Goal: Task Accomplishment & Management: Complete application form

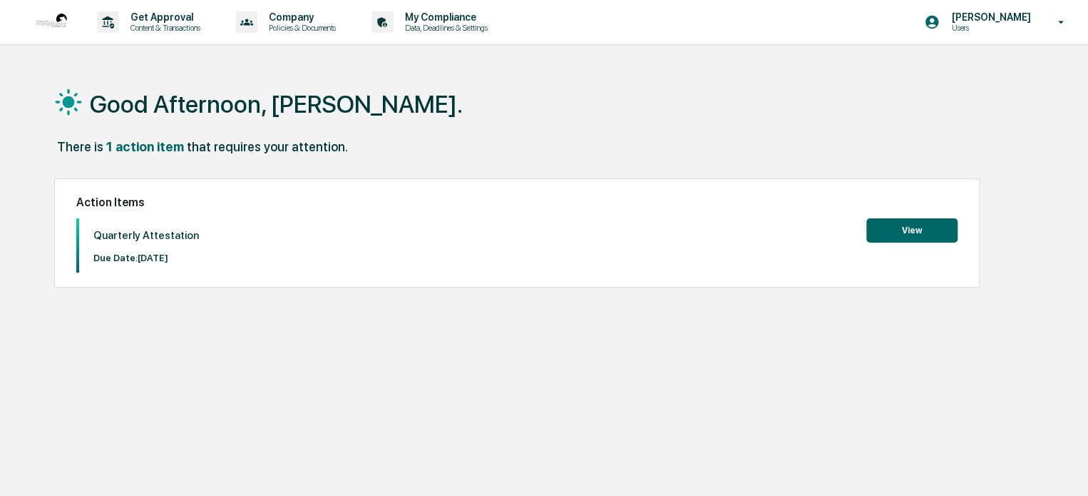
click at [900, 227] on button "View" at bounding box center [912, 230] width 91 height 24
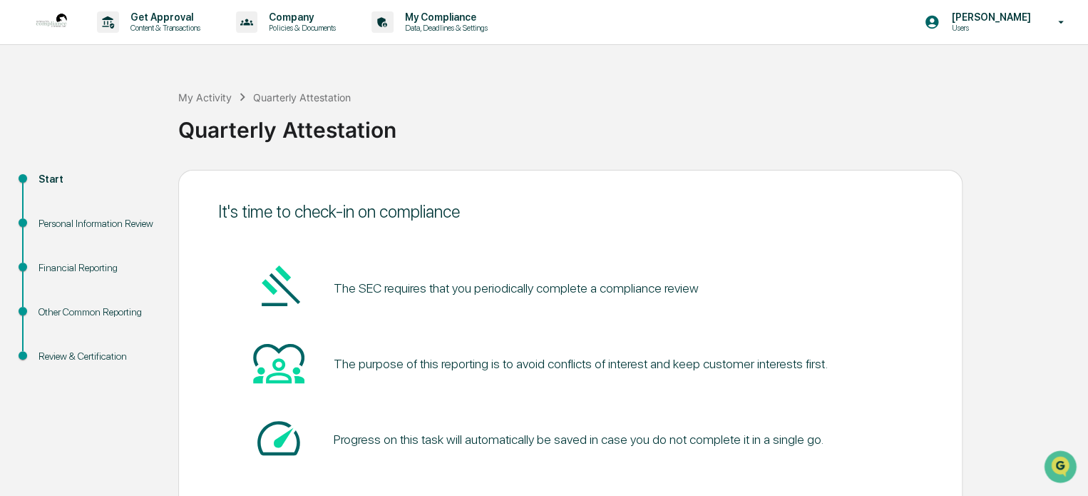
scroll to position [78, 0]
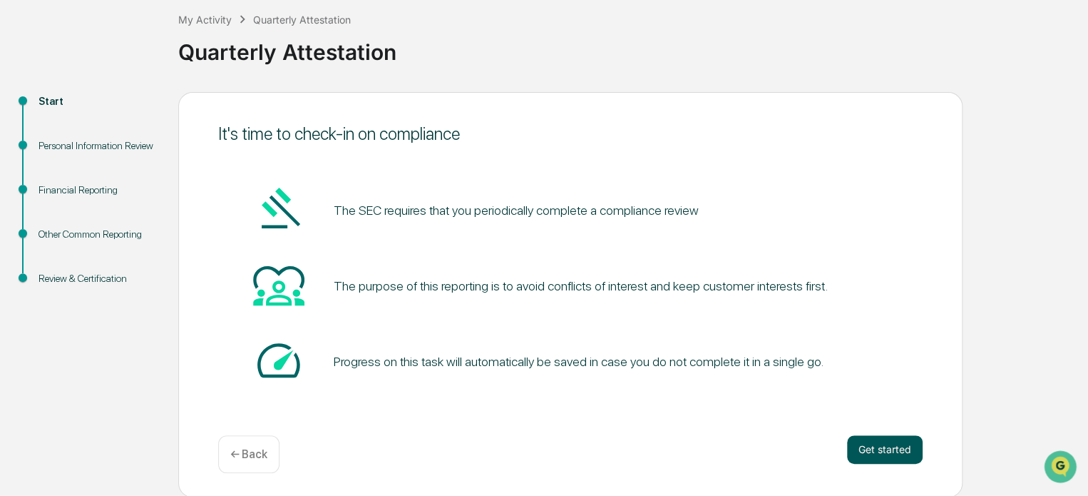
click at [879, 449] on button "Get started" at bounding box center [885, 449] width 76 height 29
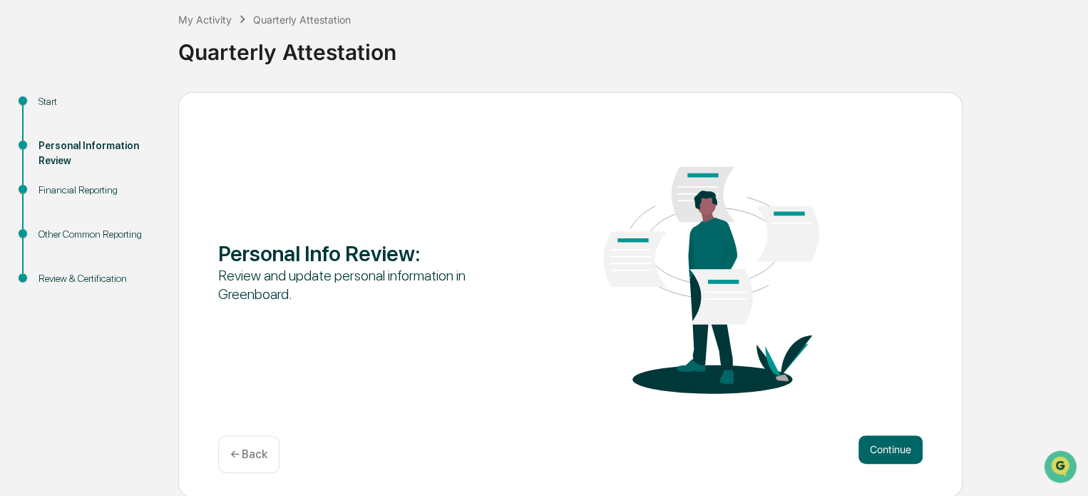
click at [879, 449] on button "Continue" at bounding box center [891, 449] width 64 height 29
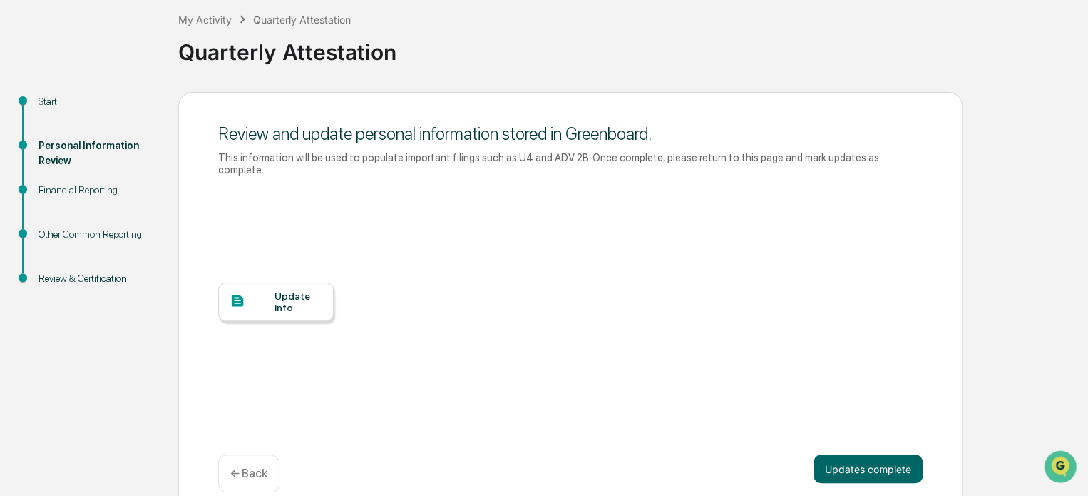
click at [294, 290] on div "Update Info" at bounding box center [299, 301] width 48 height 23
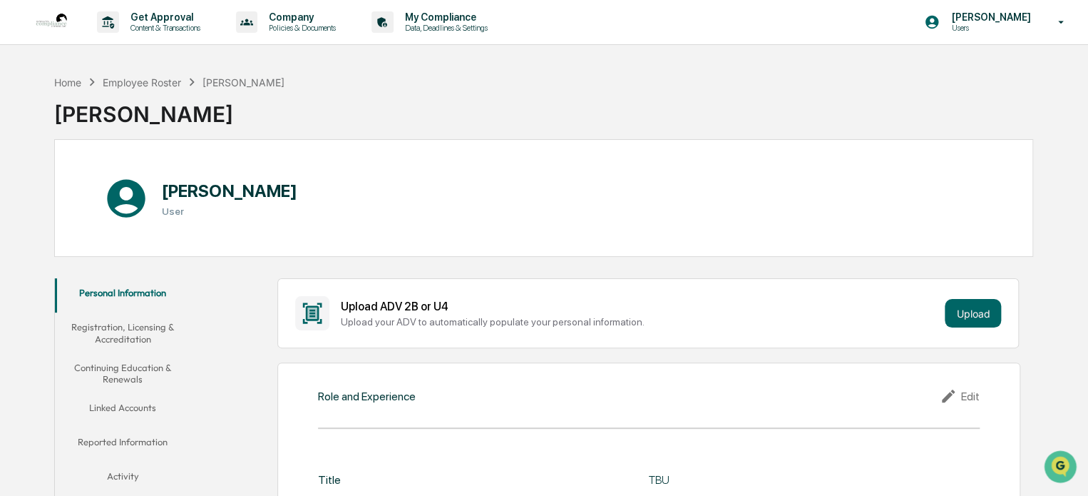
click at [128, 337] on button "Registration, Licensing & Accreditation" at bounding box center [123, 332] width 136 height 41
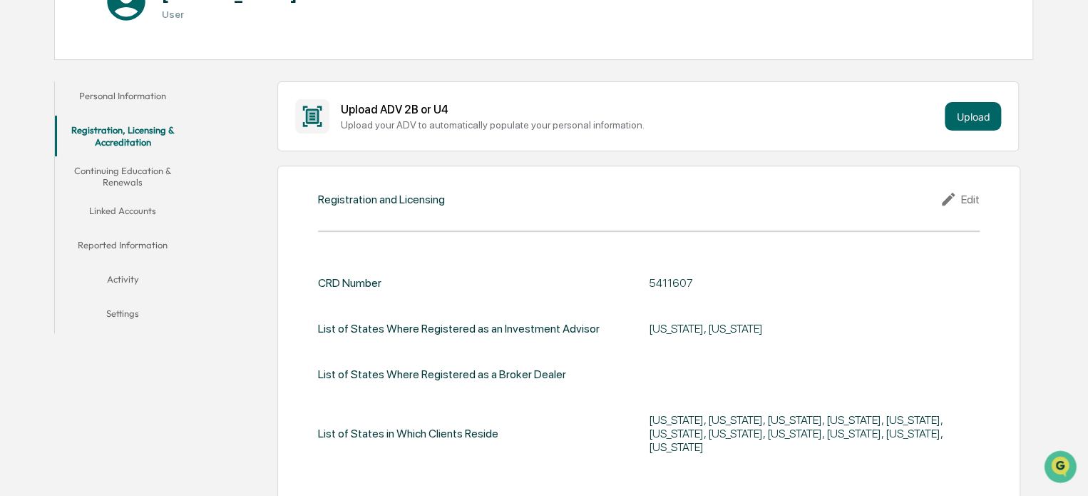
scroll to position [247, 0]
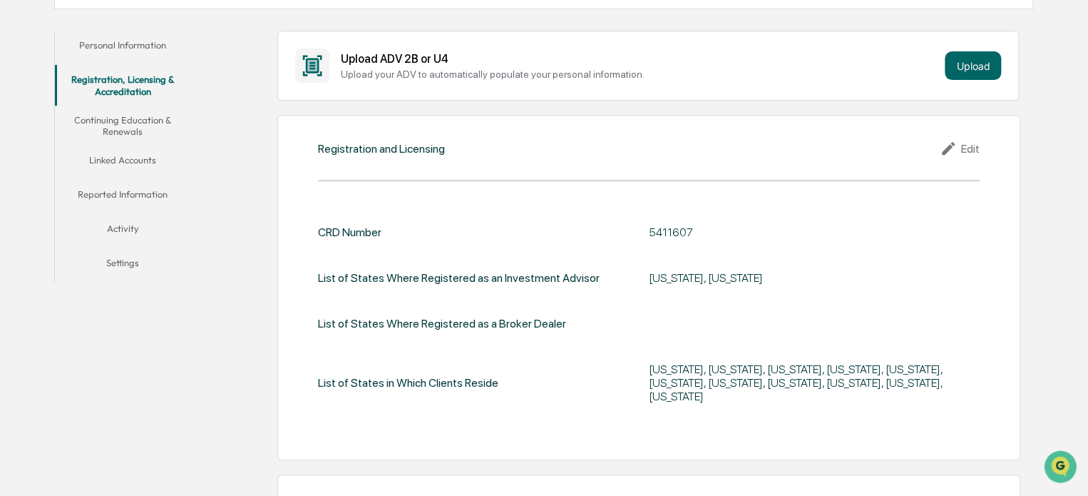
click at [107, 118] on button "Continuing Education & Renewals" at bounding box center [123, 126] width 136 height 41
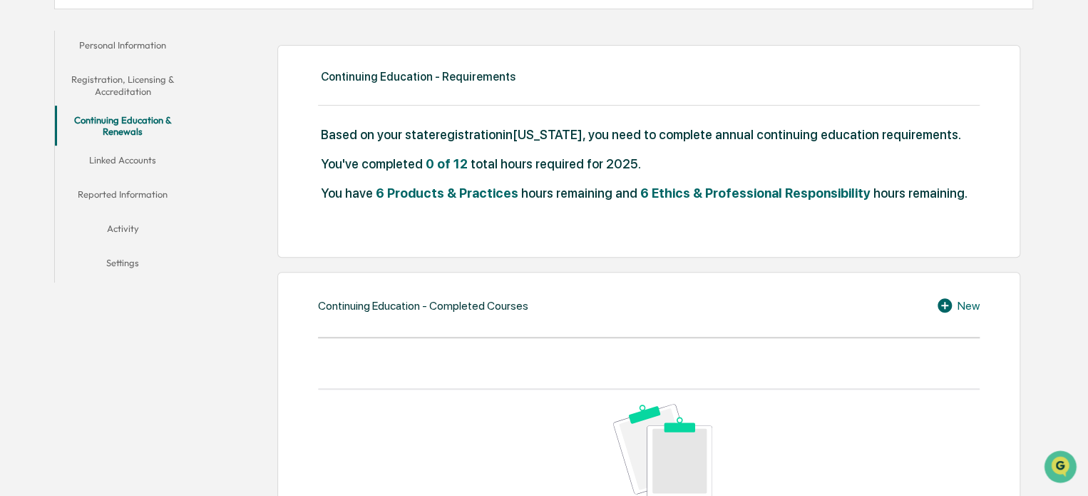
click at [128, 158] on button "Linked Accounts" at bounding box center [123, 162] width 136 height 34
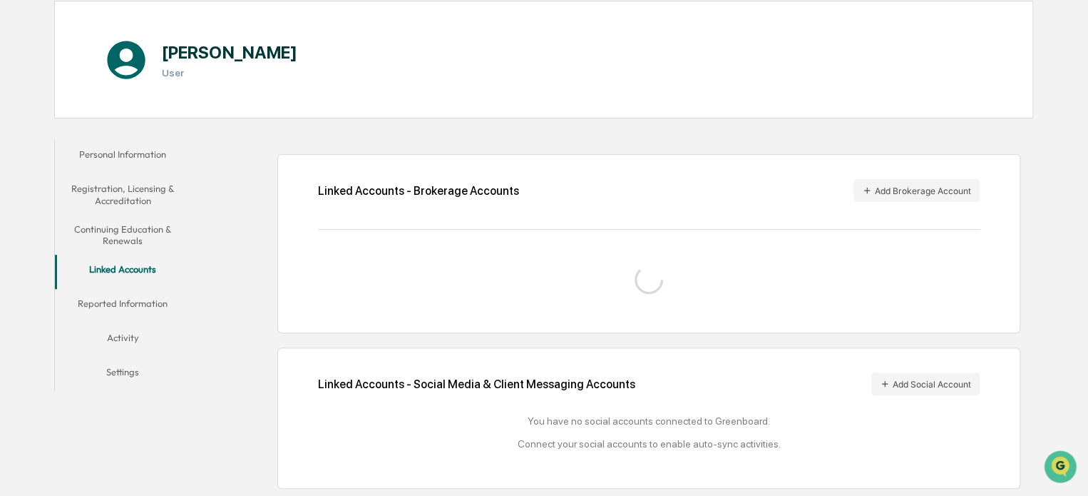
scroll to position [175, 0]
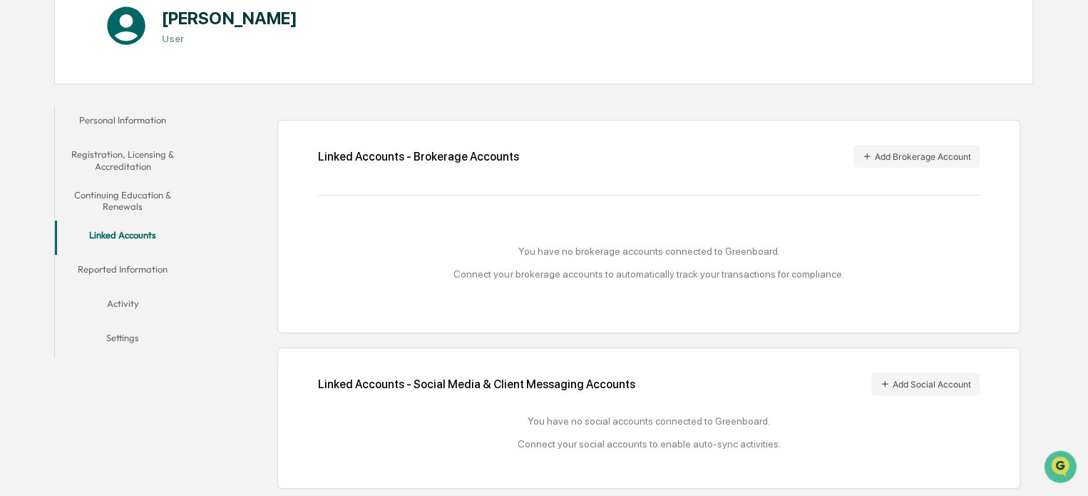
click at [137, 262] on button "Reported Information" at bounding box center [123, 272] width 136 height 34
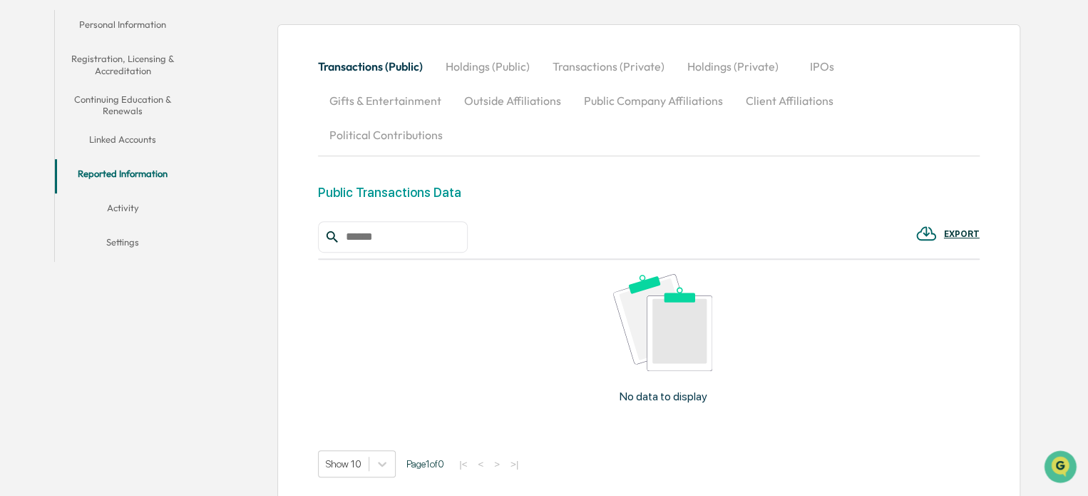
scroll to position [300, 0]
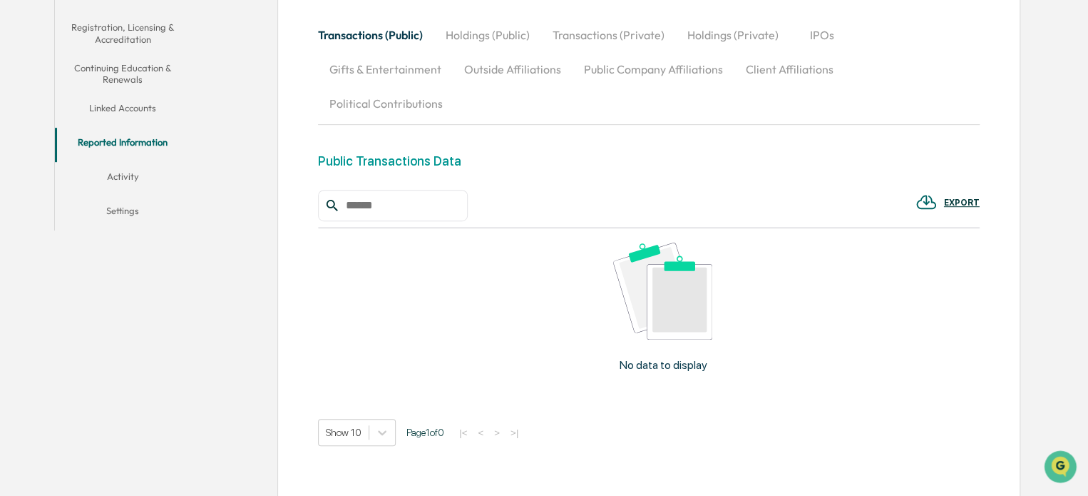
click at [131, 179] on button "Activity" at bounding box center [123, 179] width 136 height 34
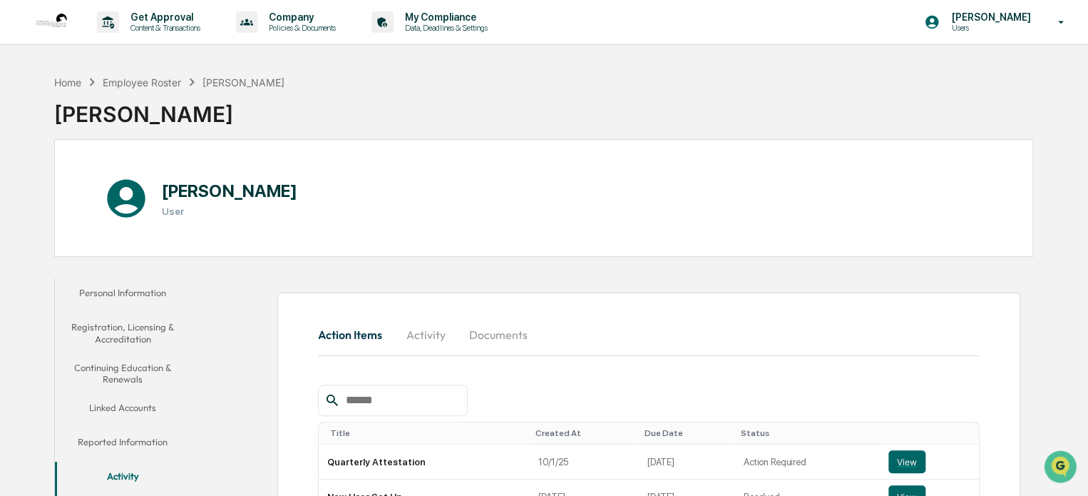
scroll to position [168, 0]
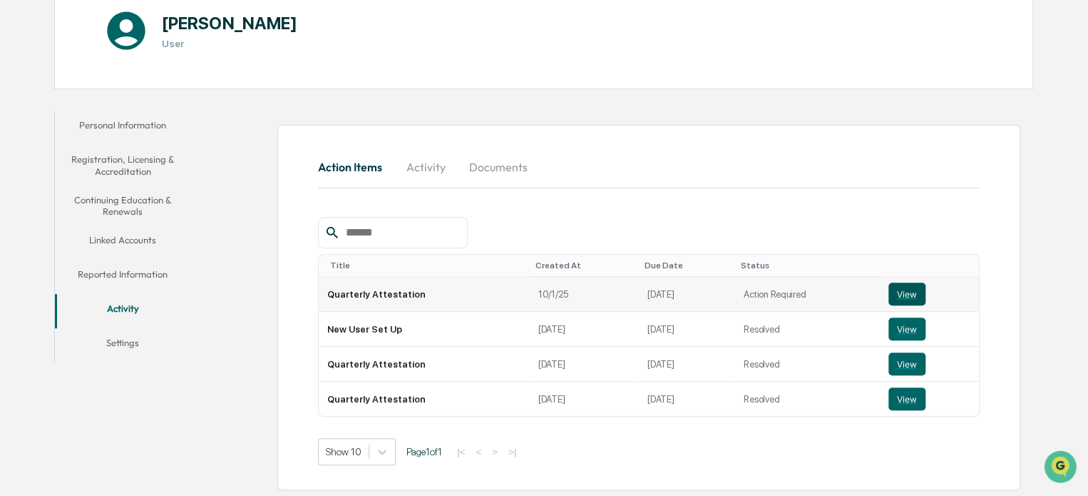
click at [902, 287] on button "View" at bounding box center [907, 293] width 37 height 23
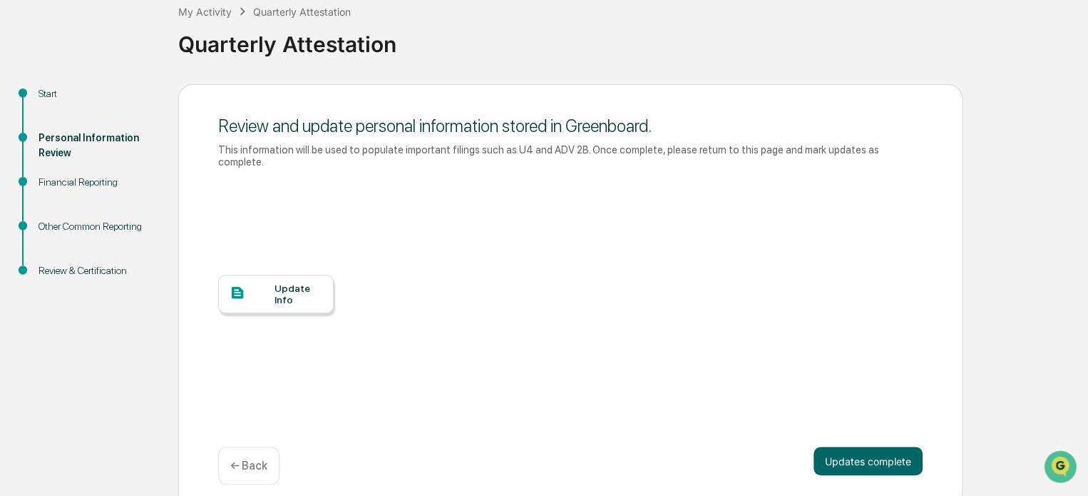
click at [835, 469] on div "Updates complete ← Back" at bounding box center [570, 465] width 705 height 38
click at [861, 448] on button "Updates complete" at bounding box center [868, 460] width 109 height 29
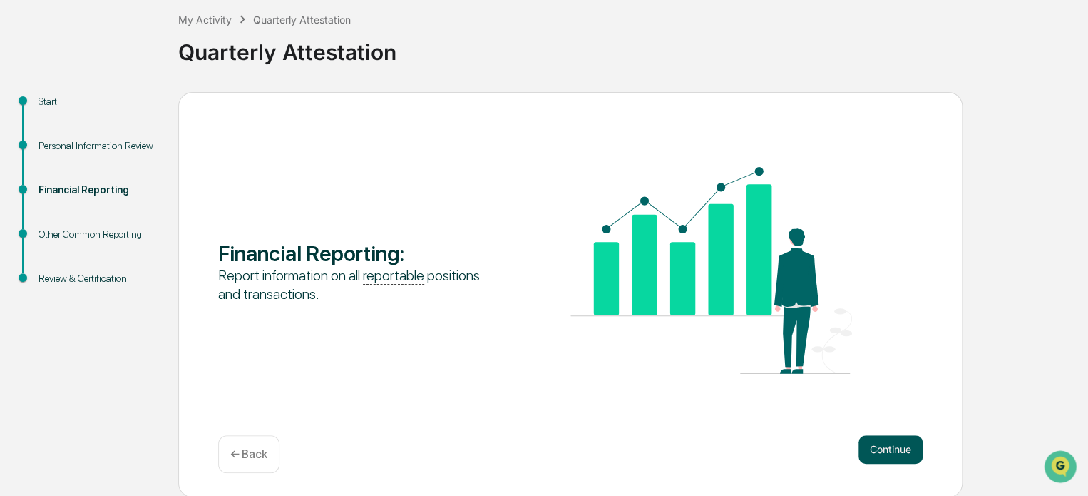
click at [881, 448] on button "Continue" at bounding box center [891, 449] width 64 height 29
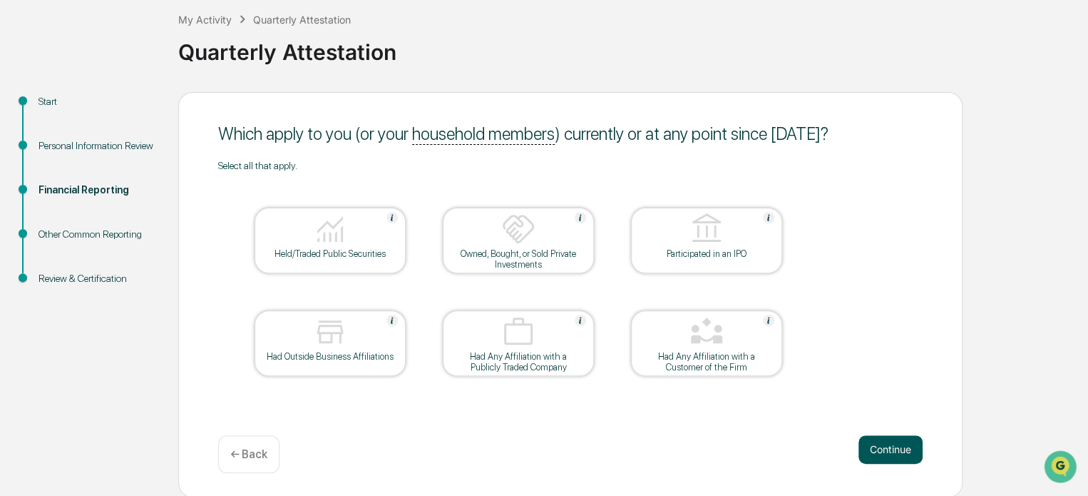
click at [889, 450] on button "Continue" at bounding box center [891, 449] width 64 height 29
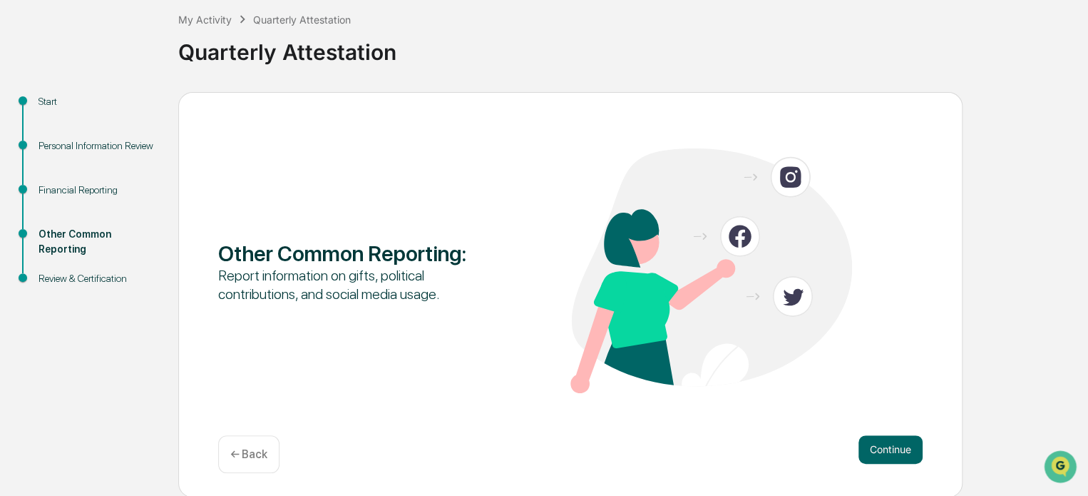
click at [889, 450] on button "Continue" at bounding box center [891, 449] width 64 height 29
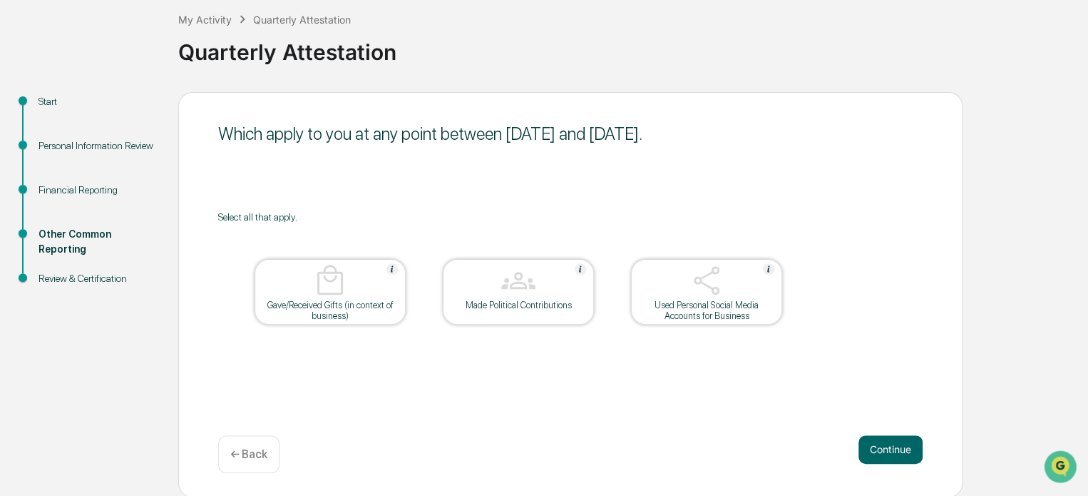
click at [889, 450] on button "Continue" at bounding box center [891, 449] width 64 height 29
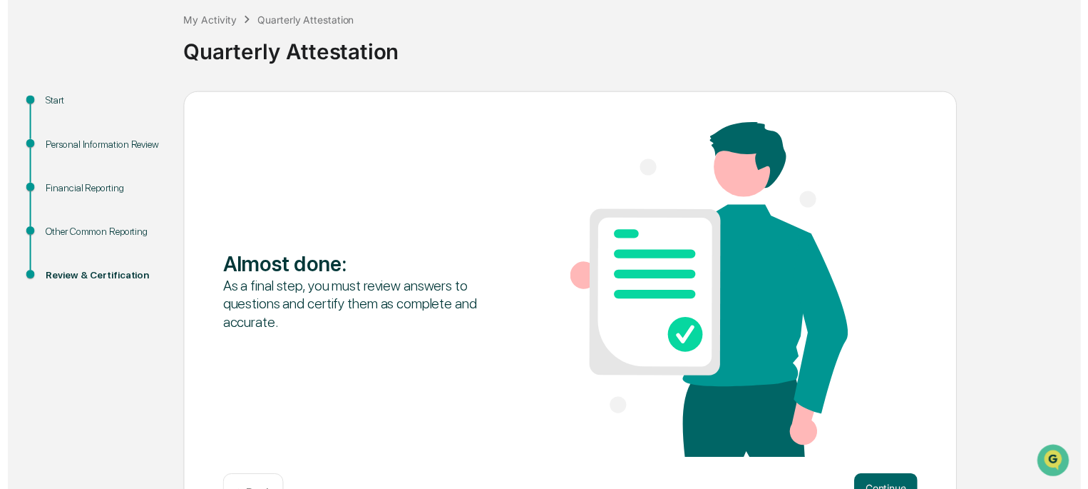
scroll to position [123, 0]
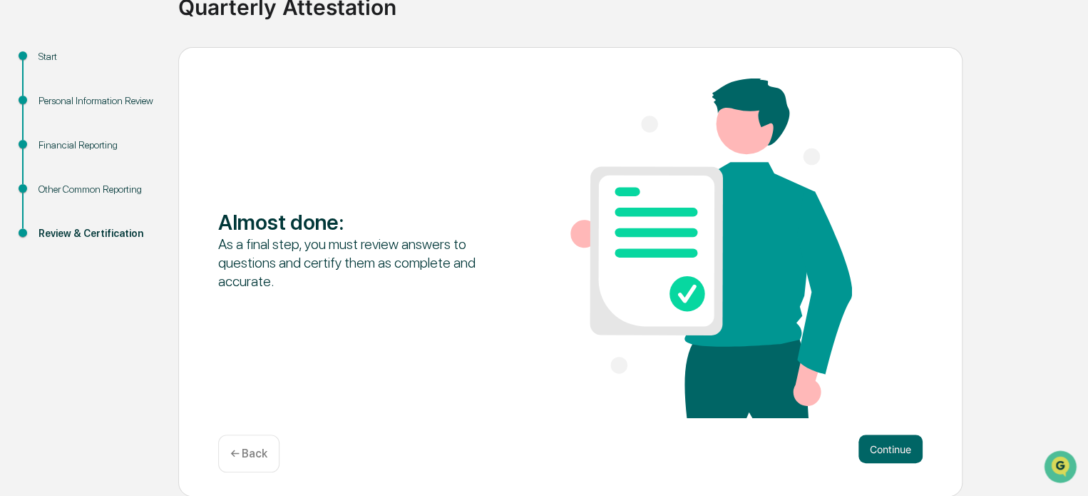
click at [256, 447] on p "← Back" at bounding box center [248, 453] width 37 height 14
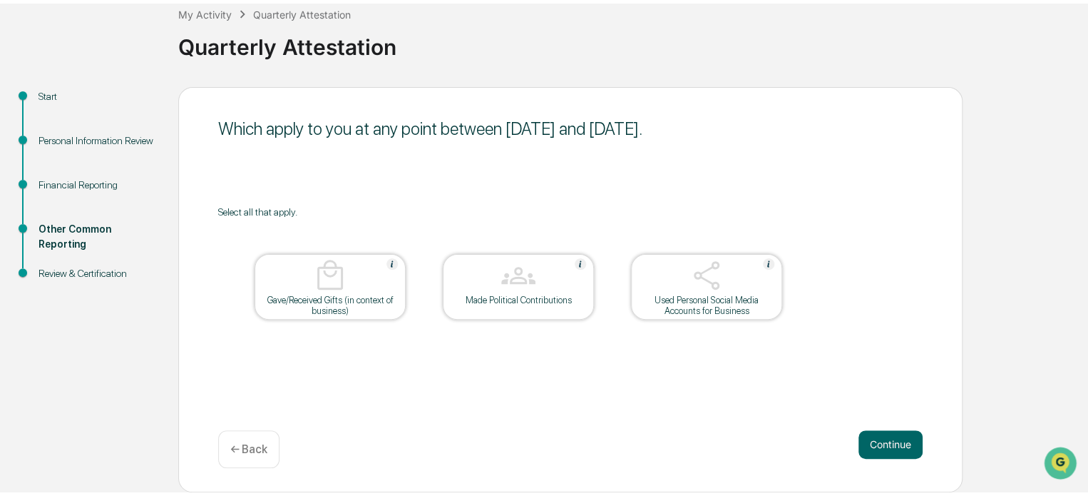
scroll to position [78, 0]
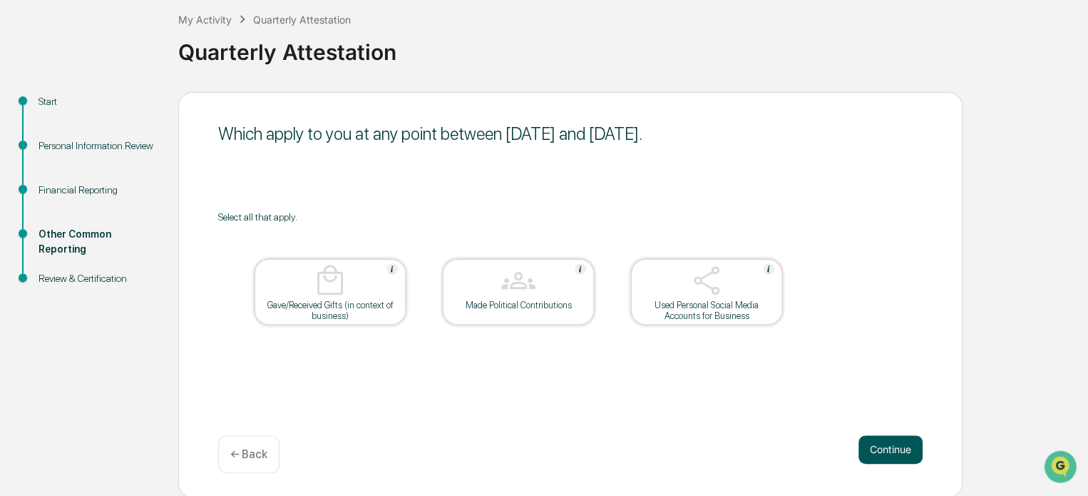
click at [889, 444] on button "Continue" at bounding box center [891, 449] width 64 height 29
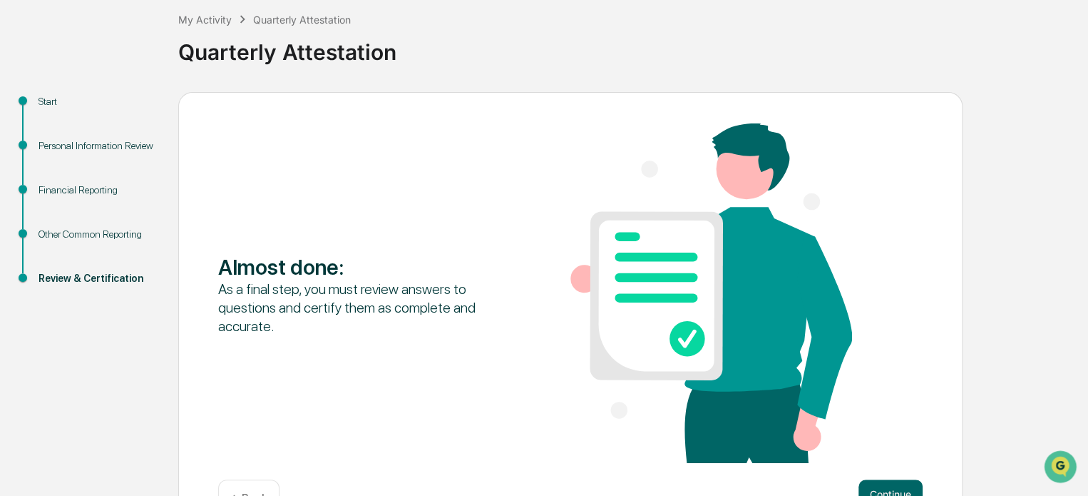
scroll to position [123, 0]
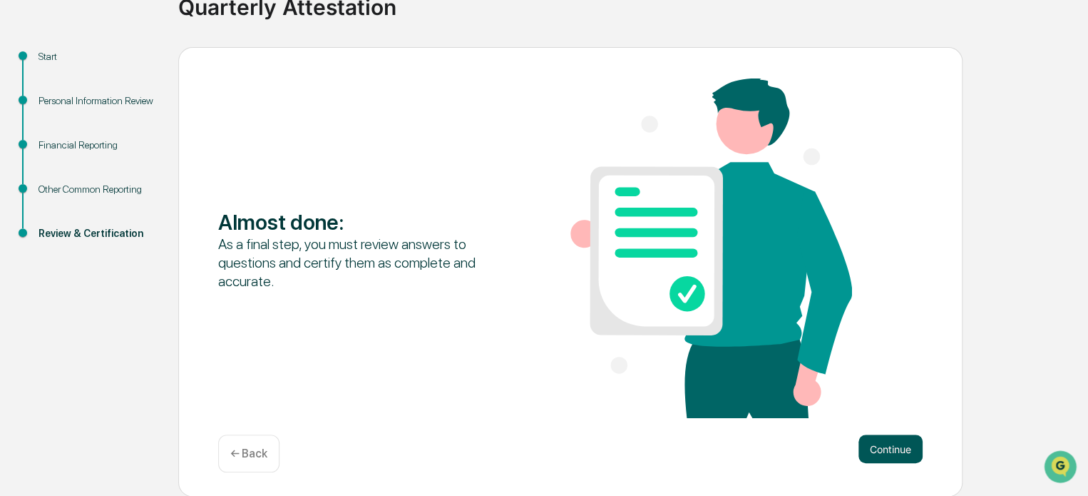
click at [895, 451] on button "Continue" at bounding box center [891, 448] width 64 height 29
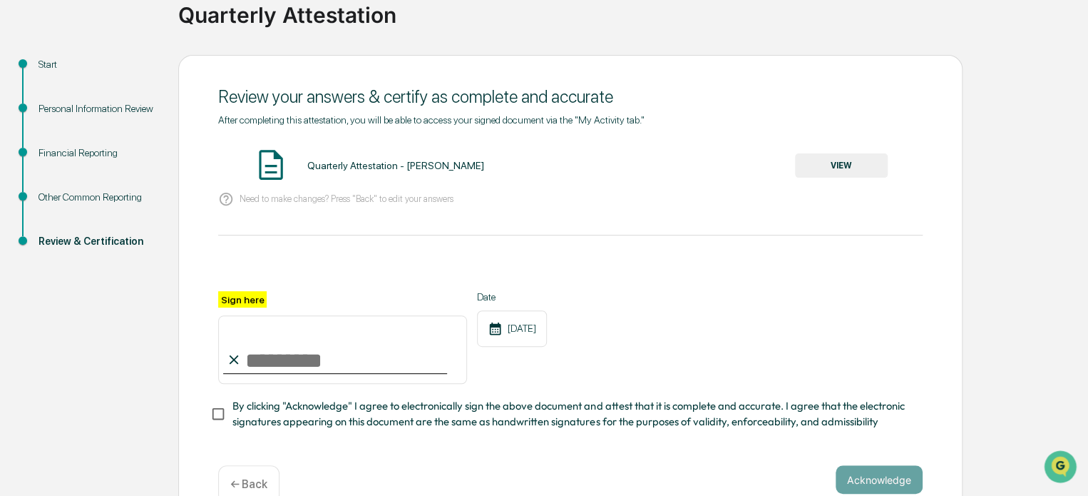
scroll to position [151, 0]
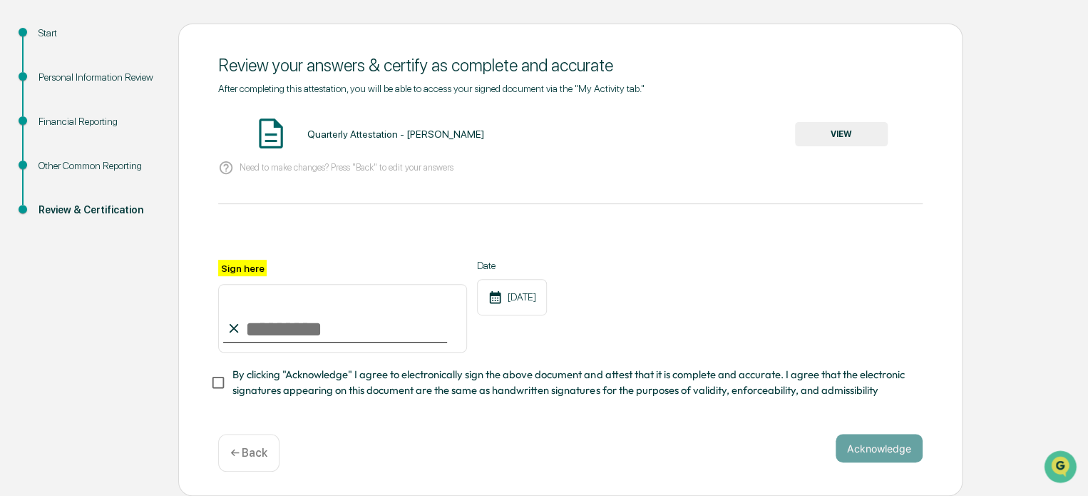
click at [245, 260] on label "Sign here" at bounding box center [242, 268] width 48 height 16
click at [245, 284] on input "Sign here" at bounding box center [342, 318] width 249 height 68
type input "**********"
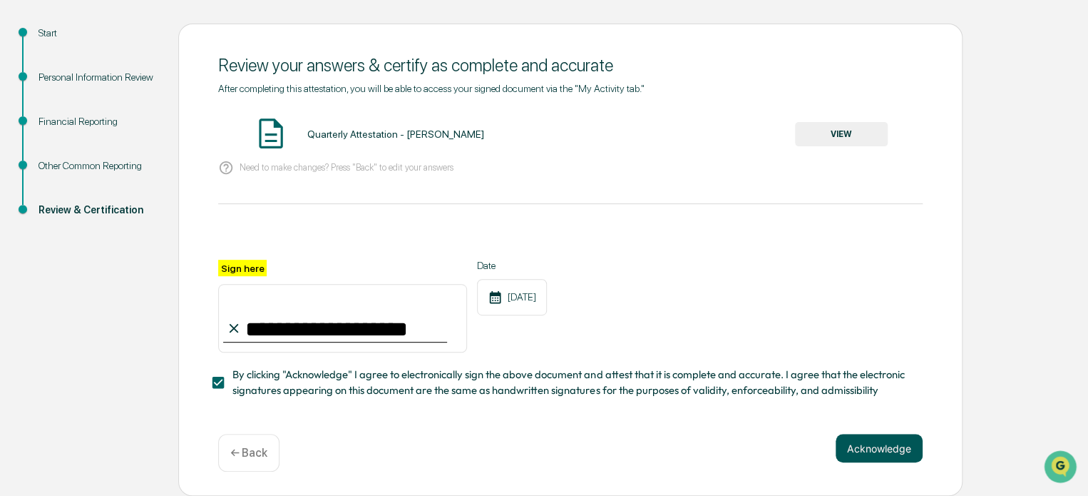
click at [881, 446] on button "Acknowledge" at bounding box center [879, 448] width 87 height 29
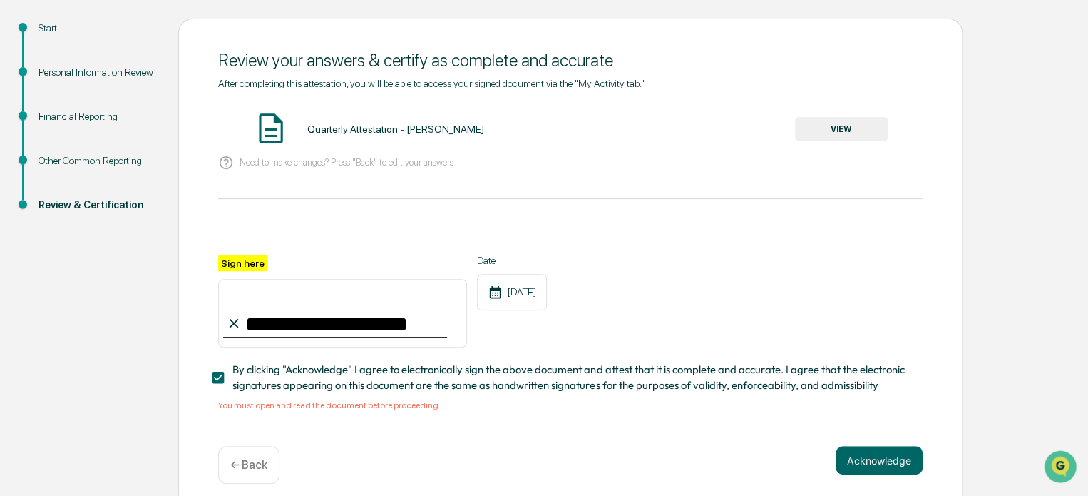
click at [847, 133] on button "VIEW" at bounding box center [841, 129] width 93 height 24
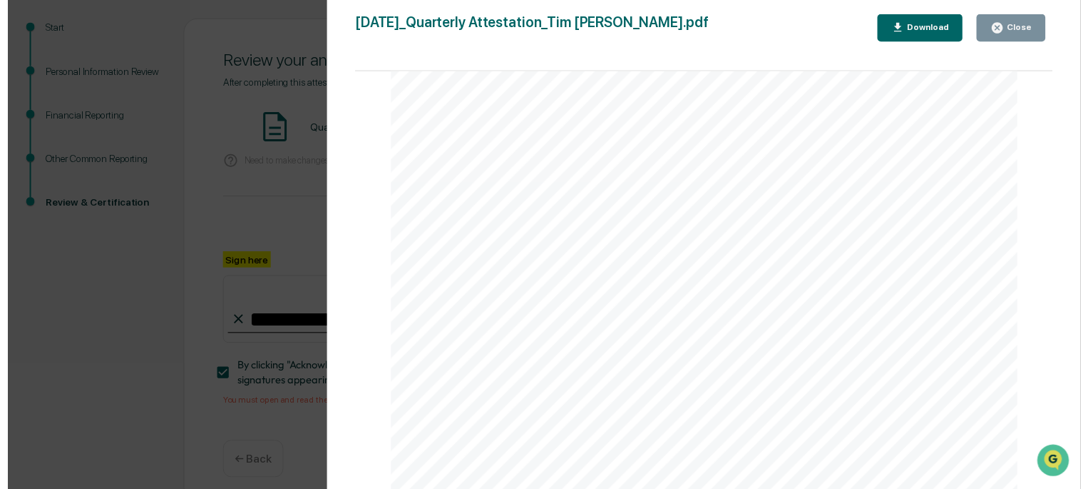
scroll to position [168, 0]
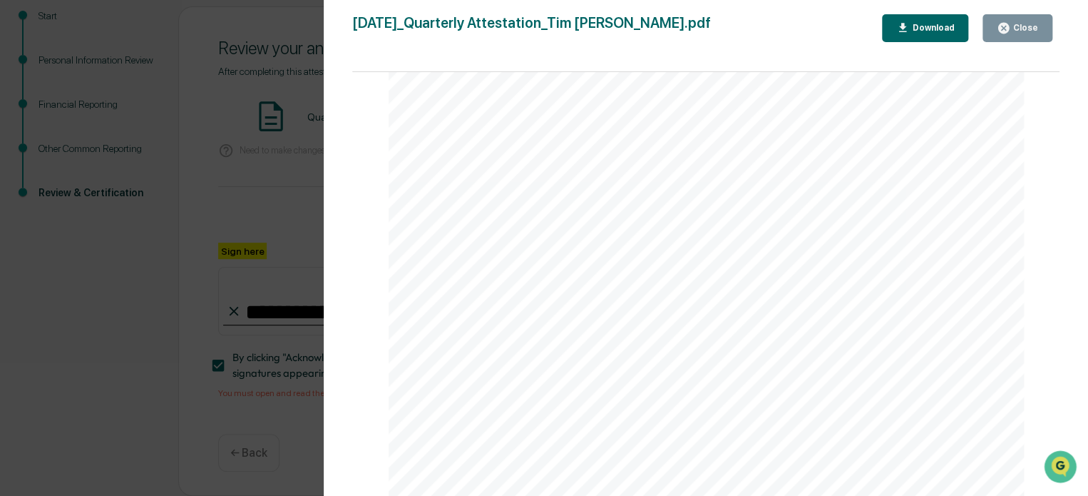
click at [1015, 26] on div "Close" at bounding box center [1025, 28] width 28 height 10
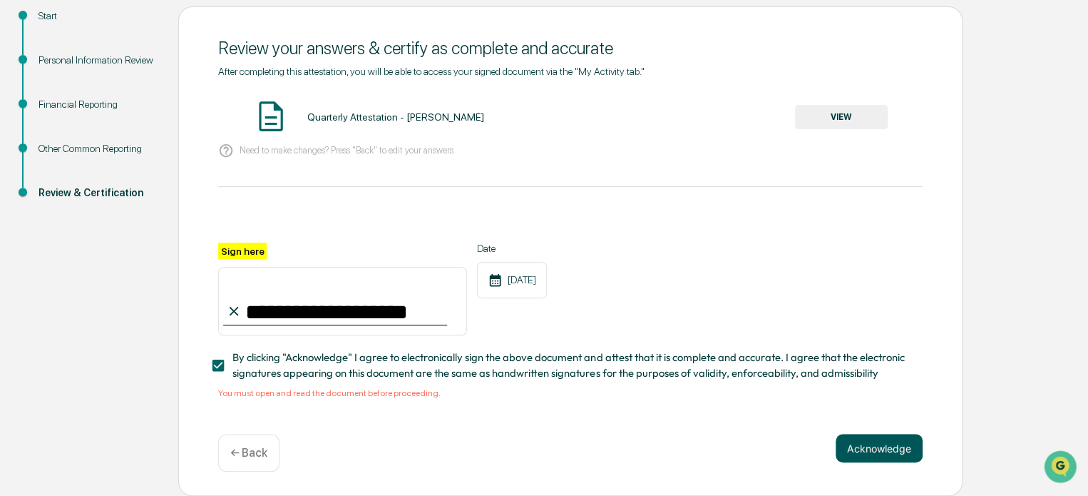
click at [877, 453] on button "Acknowledge" at bounding box center [879, 448] width 87 height 29
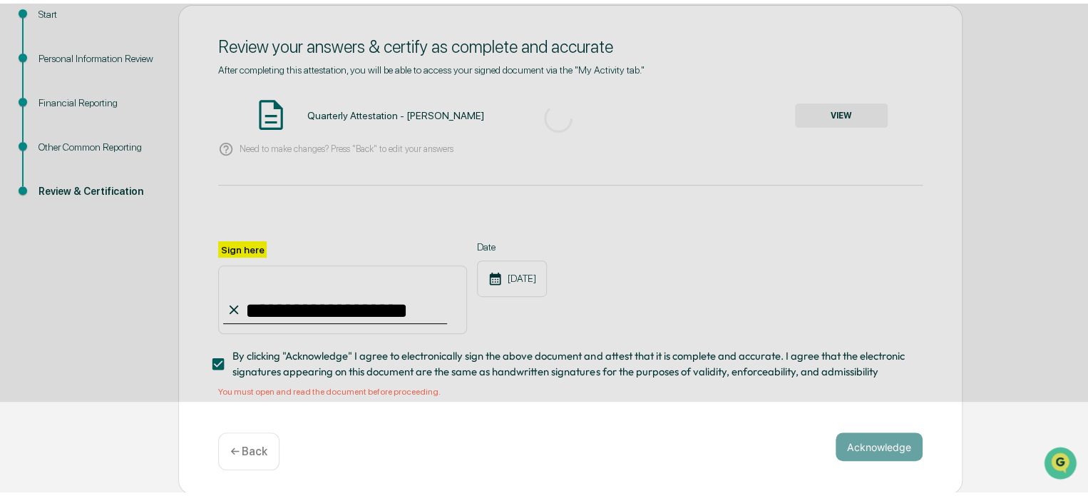
scroll to position [78, 0]
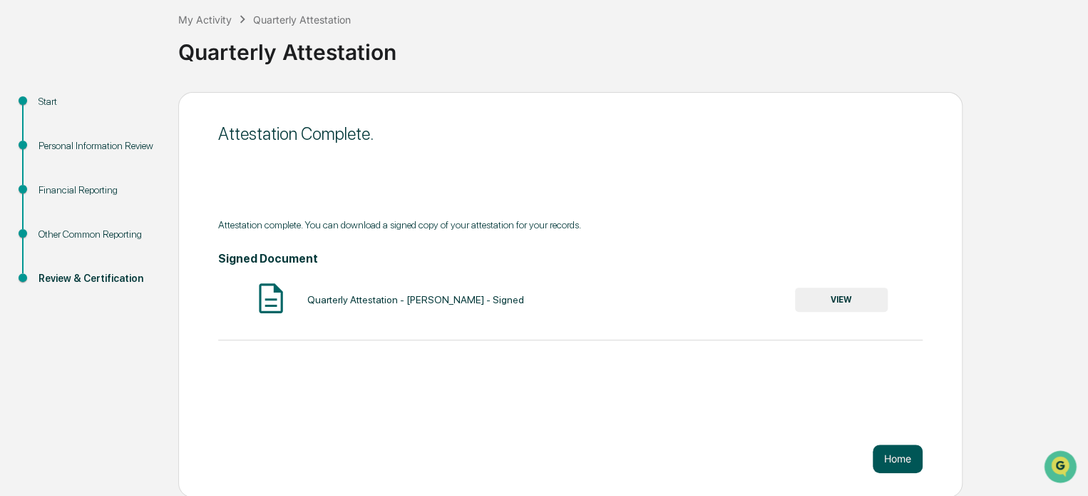
click at [900, 457] on button "Home" at bounding box center [898, 458] width 50 height 29
